Goal: Task Accomplishment & Management: Manage account settings

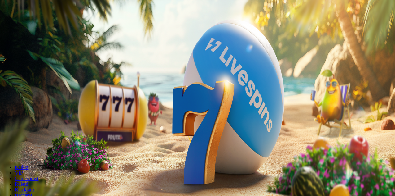
click at [37, 25] on span "Kirjaudu" at bounding box center [42, 22] width 15 height 5
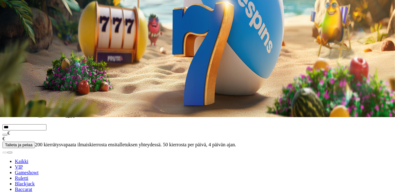
scroll to position [80, 0]
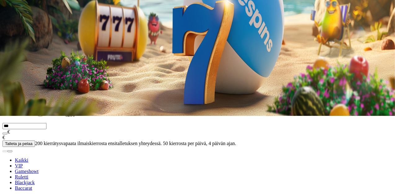
click at [16, 38] on span "menu icon" at bounding box center [16, 38] width 0 height 0
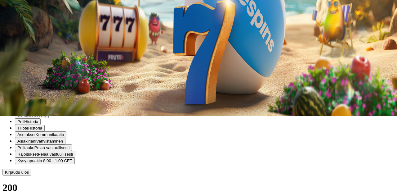
click at [32, 22] on span "Palkkiot" at bounding box center [24, 20] width 15 height 5
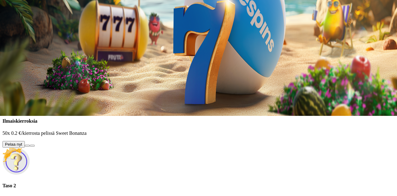
click at [30, 144] on button at bounding box center [27, 145] width 5 height 2
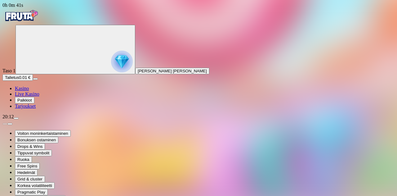
click at [16, 118] on span "menu icon" at bounding box center [16, 118] width 0 height 0
